Goal: Information Seeking & Learning: Learn about a topic

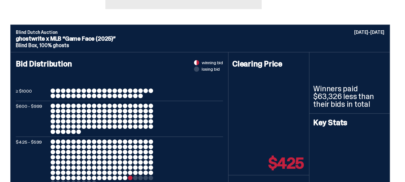
scroll to position [193, 0]
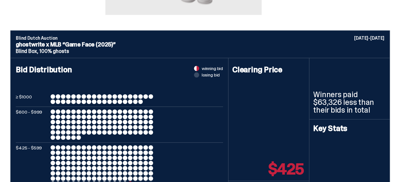
click at [53, 97] on div at bounding box center [53, 96] width 5 height 5
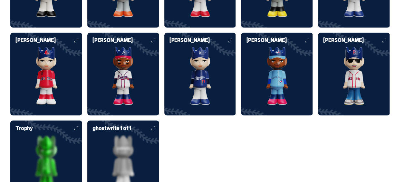
scroll to position [1770, 0]
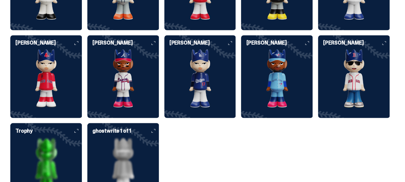
click at [129, 131] on h6 "ghostwrite 1 of 1" at bounding box center [125, 130] width 67 height 5
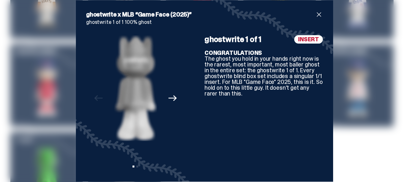
click at [316, 14] on span "close" at bounding box center [319, 15] width 8 height 8
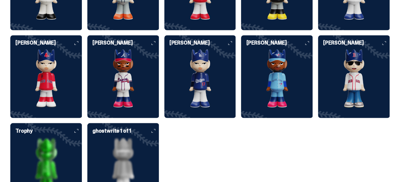
click at [43, 146] on img at bounding box center [46, 166] width 72 height 58
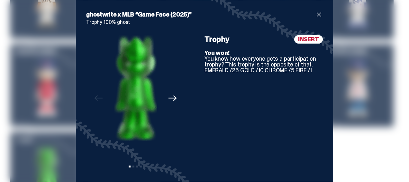
click at [315, 17] on span "close" at bounding box center [319, 15] width 8 height 8
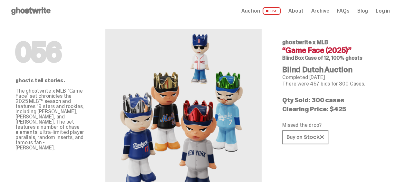
scroll to position [0, 0]
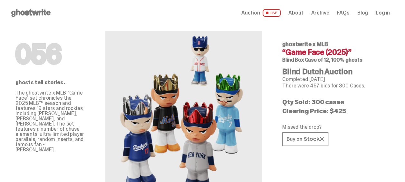
click at [34, 14] on use at bounding box center [30, 13] width 39 height 8
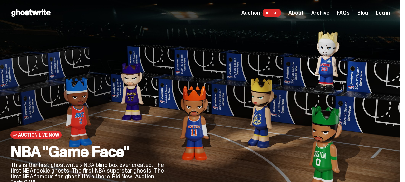
click at [156, 116] on div "Auction Live Now NBA "Game Face" This is the first ghostwrite x NBA blind box e…" at bounding box center [87, 128] width 154 height 161
click at [327, 11] on span "Archive" at bounding box center [320, 12] width 18 height 5
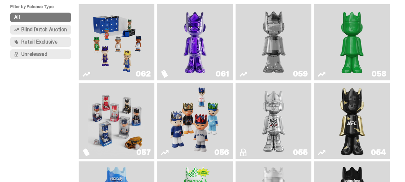
scroll to position [64, 0]
click at [117, 49] on img "Game Face (2025)" at bounding box center [116, 41] width 57 height 71
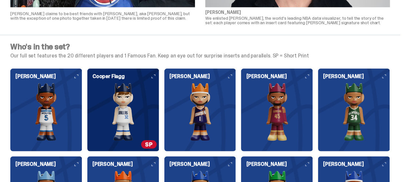
scroll to position [611, 0]
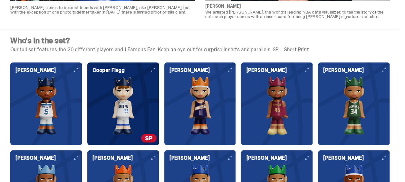
click at [137, 104] on img at bounding box center [123, 106] width 72 height 58
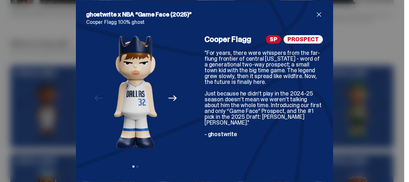
click at [315, 9] on div "ghostwrite x NBA “Game Face (2025)” [PERSON_NAME] [PERSON_NAME] 100% ghost Prev…" at bounding box center [204, 90] width 257 height 181
click at [315, 10] on div "ghostwrite x NBA “Game Face (2025)” [PERSON_NAME] [PERSON_NAME] 100% ghost Prev…" at bounding box center [204, 90] width 257 height 181
click at [315, 17] on span "close" at bounding box center [319, 15] width 8 height 8
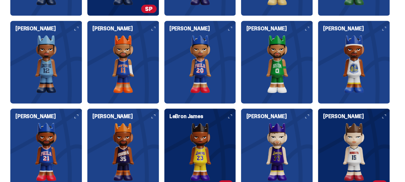
scroll to position [772, 0]
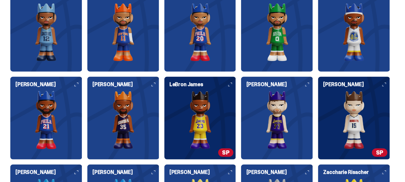
click at [216, 108] on img at bounding box center [200, 120] width 72 height 58
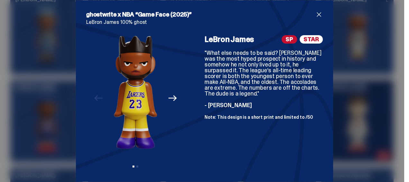
click at [317, 15] on span "close" at bounding box center [319, 15] width 8 height 8
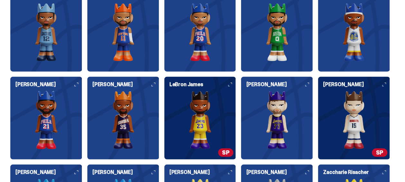
click at [355, 100] on img at bounding box center [354, 120] width 72 height 58
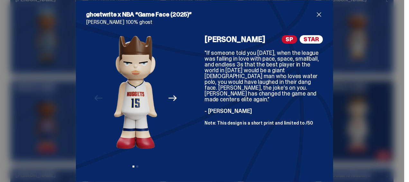
click at [318, 21] on p "[PERSON_NAME] 100% ghost" at bounding box center [204, 22] width 237 height 5
click at [315, 16] on span "close" at bounding box center [319, 15] width 8 height 8
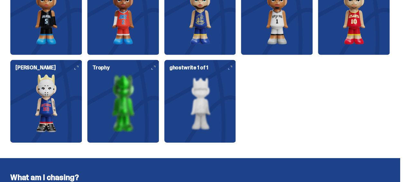
scroll to position [965, 0]
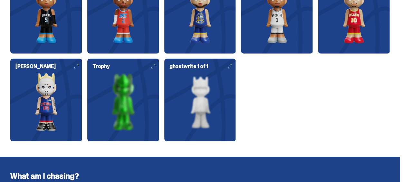
click at [30, 97] on img at bounding box center [46, 102] width 72 height 58
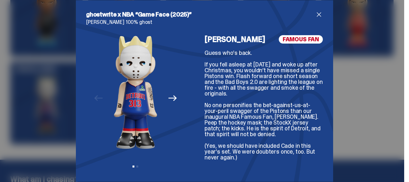
click at [169, 97] on icon "Next" at bounding box center [173, 98] width 8 height 8
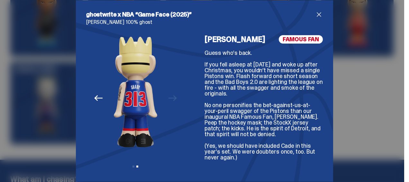
click at [98, 98] on icon "Previous" at bounding box center [98, 98] width 8 height 8
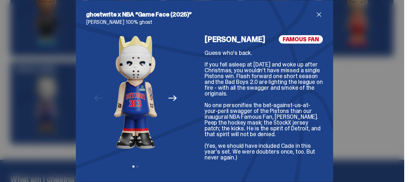
click at [312, 13] on h2 "ghostwrite x NBA “Game Face (2025)”" at bounding box center [200, 15] width 229 height 8
click at [315, 16] on span "close" at bounding box center [319, 15] width 8 height 8
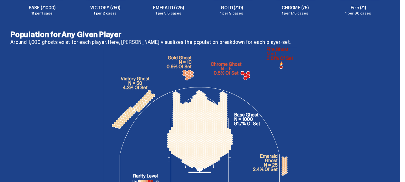
scroll to position [1287, 0]
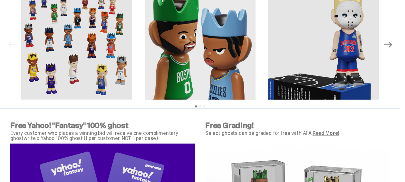
scroll to position [2010, 0]
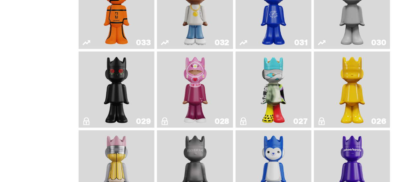
scroll to position [611, 0]
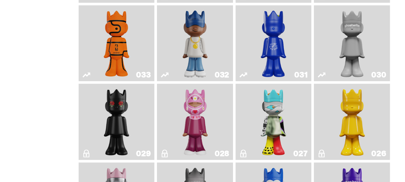
click at [119, 50] on img "Game Ball" at bounding box center [116, 43] width 31 height 71
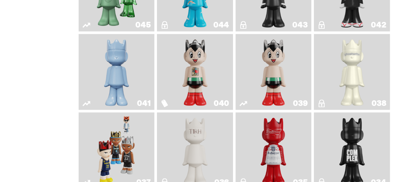
scroll to position [459, 0]
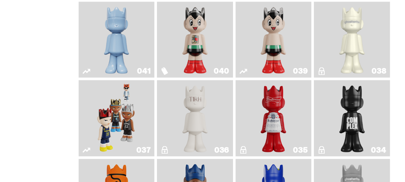
click at [126, 140] on img "Game Face (2024)" at bounding box center [117, 117] width 40 height 71
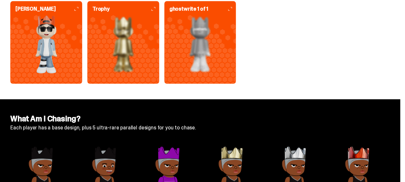
scroll to position [1834, 0]
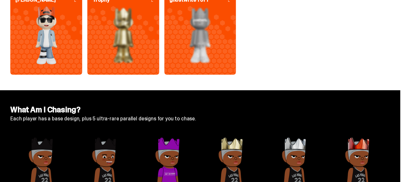
click at [57, 52] on img at bounding box center [46, 35] width 72 height 58
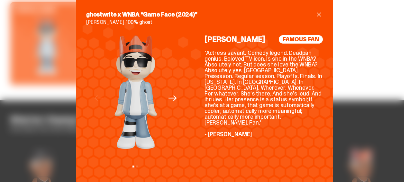
click at [312, 14] on h2 "ghostwrite x WNBA “Game Face (2024)”" at bounding box center [200, 15] width 229 height 8
click at [321, 14] on span "close" at bounding box center [319, 15] width 8 height 8
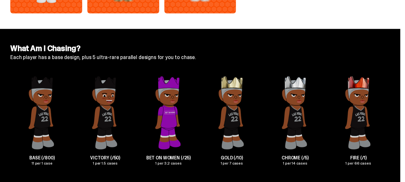
scroll to position [1895, 0]
